Goal: Transaction & Acquisition: Purchase product/service

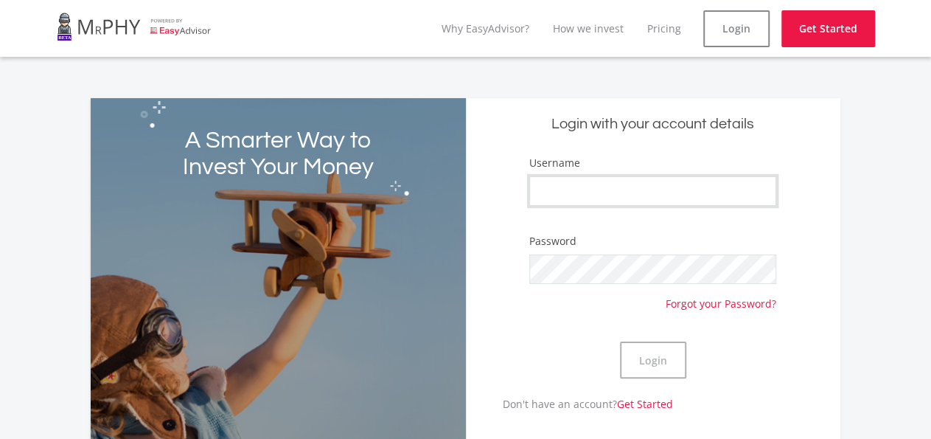
click at [650, 195] on input "Username" at bounding box center [652, 190] width 247 height 29
type input "nathanield"
click at [652, 359] on button "Login" at bounding box center [653, 359] width 66 height 37
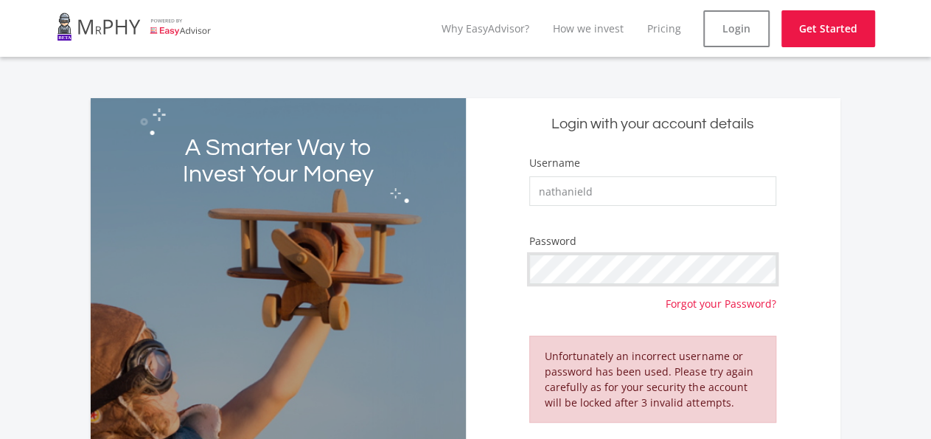
scroll to position [296, 0]
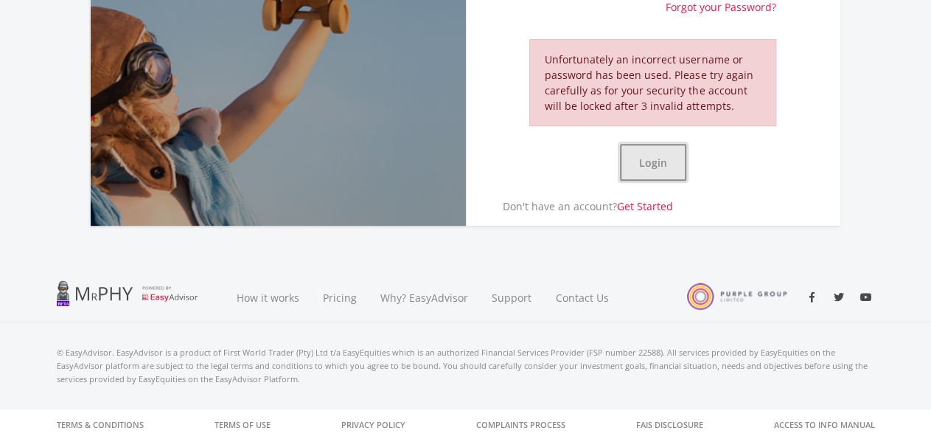
click at [657, 161] on button "Login" at bounding box center [653, 162] width 66 height 37
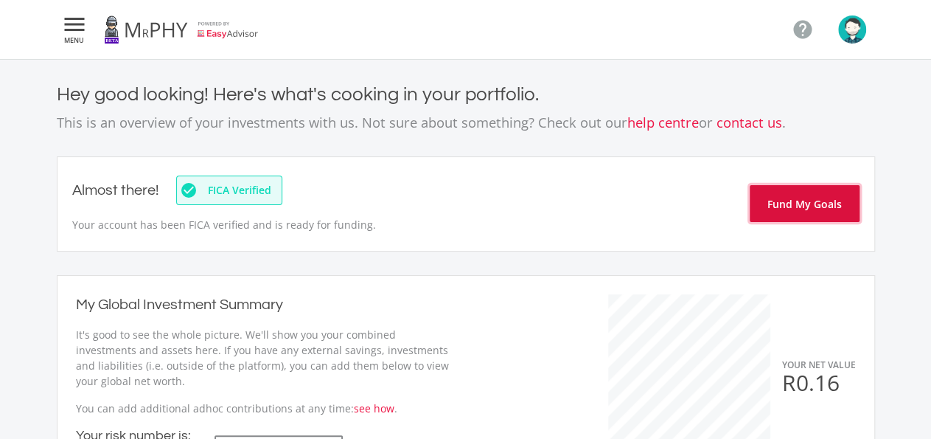
click at [809, 198] on button "Fund My Goals" at bounding box center [805, 203] width 110 height 37
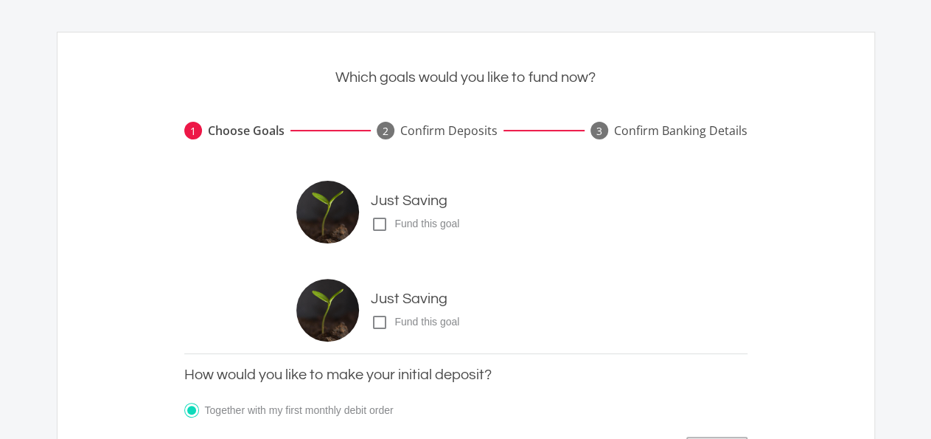
scroll to position [153, 0]
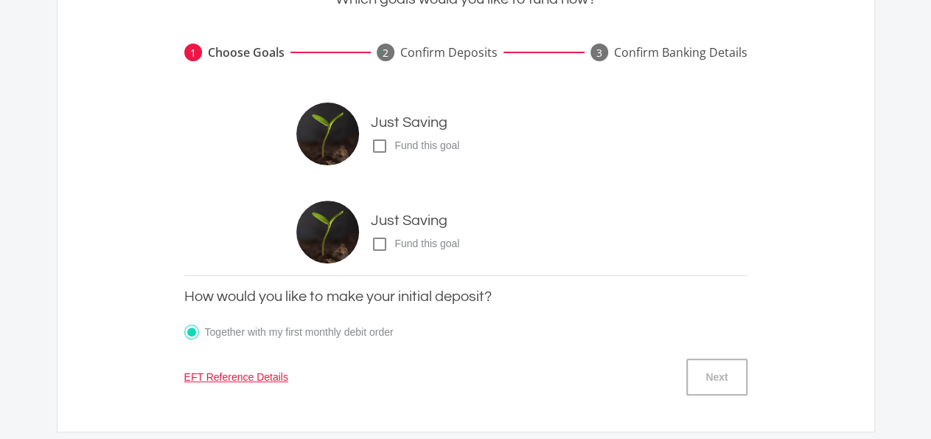
click at [378, 140] on icon "check_box_outline_blank" at bounding box center [380, 146] width 18 height 18
click at [356, 140] on input "check_box_outline_blank check_box Fund this goal" at bounding box center [356, 140] width 0 height 0
click at [377, 243] on icon "check_box_outline_blank" at bounding box center [380, 244] width 18 height 18
click at [356, 238] on input "check_box_outline_blank check_box Fund this goal" at bounding box center [356, 238] width 0 height 0
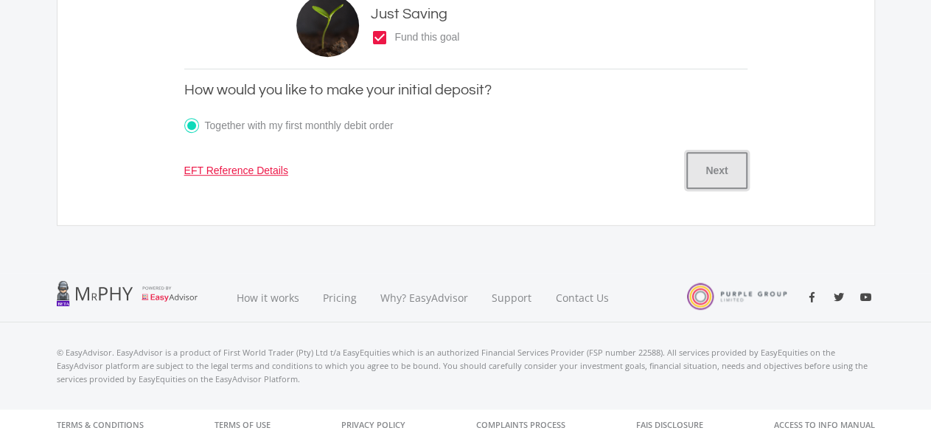
click at [729, 164] on button "Next" at bounding box center [717, 170] width 60 height 37
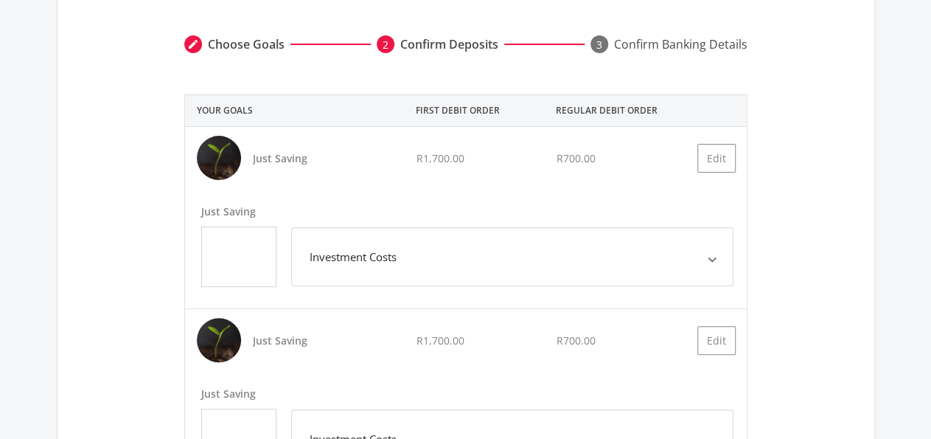
scroll to position [153, 0]
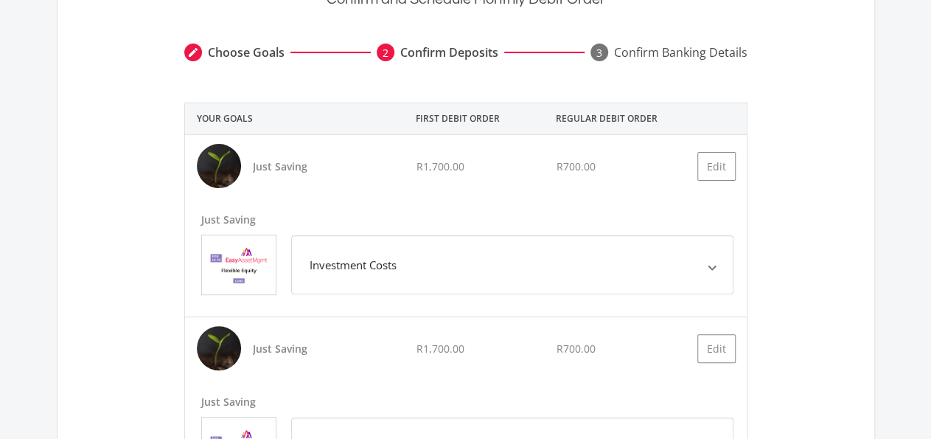
click at [709, 265] on span at bounding box center [712, 265] width 6 height 17
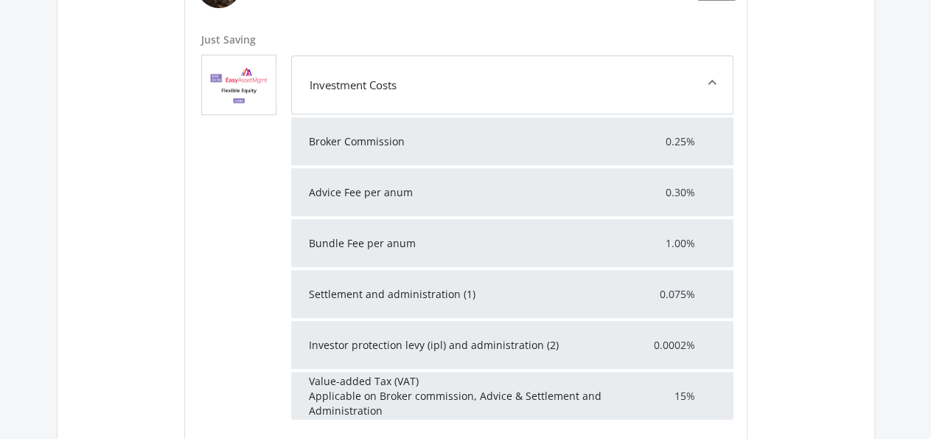
scroll to position [307, 0]
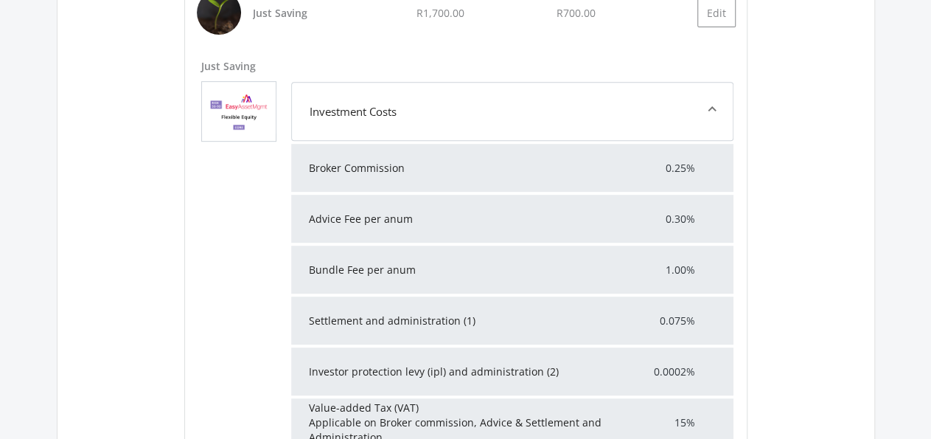
click at [709, 103] on mat-expansion-panel-header "Investment Costs" at bounding box center [512, 111] width 442 height 59
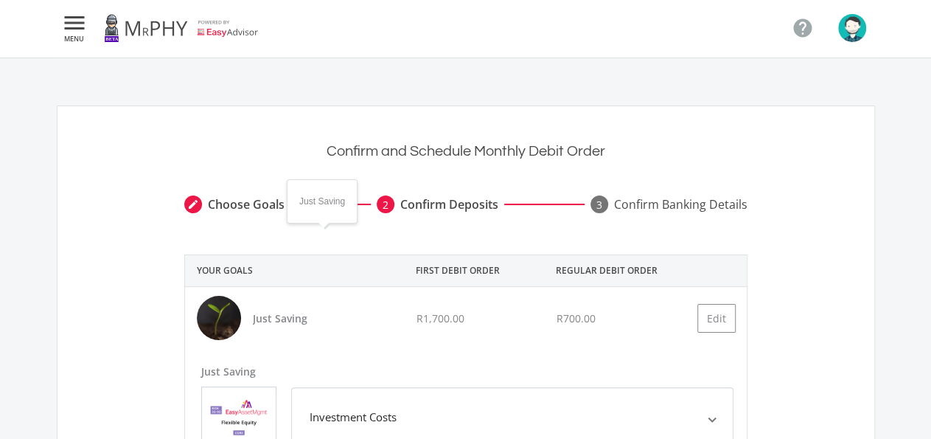
scroll to position [0, 0]
